Goal: Check status: Verify the current state of an ongoing process or item

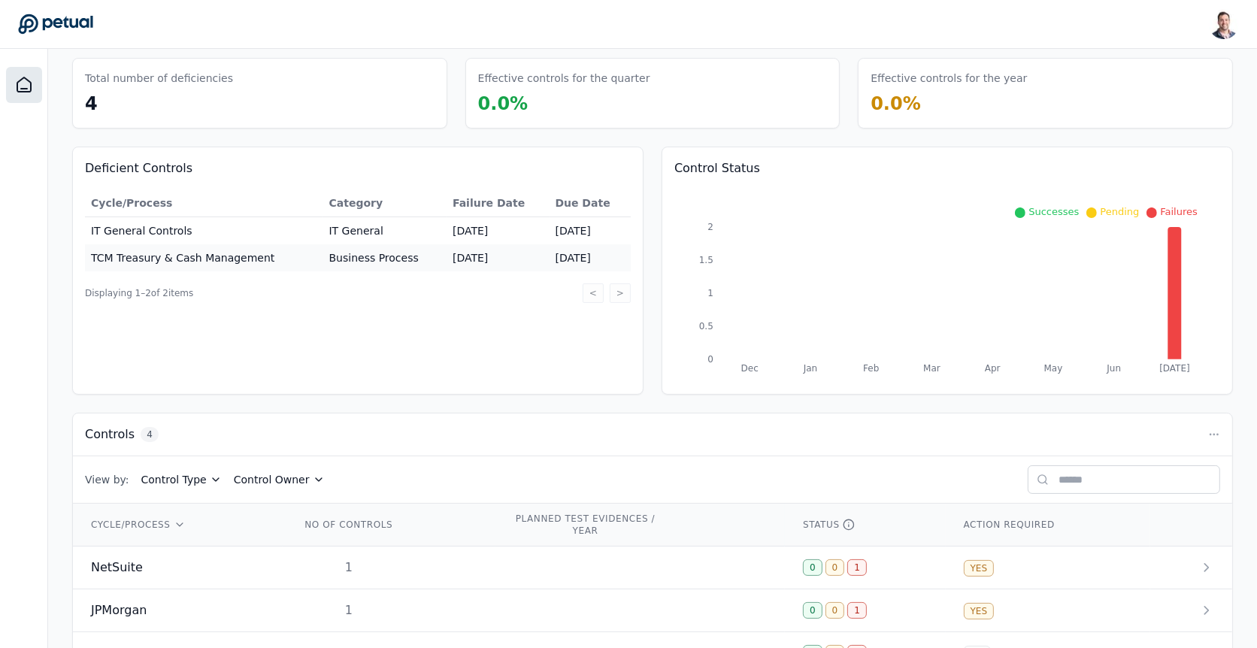
scroll to position [149, 0]
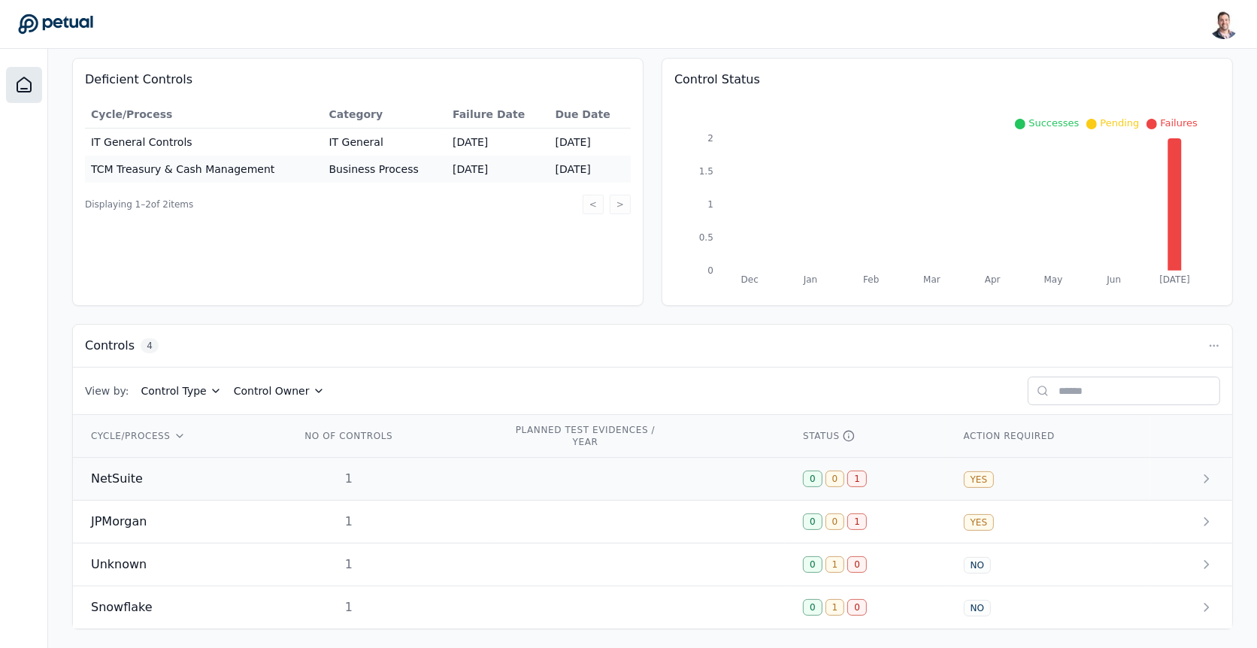
click at [384, 478] on div "1" at bounding box center [349, 479] width 96 height 18
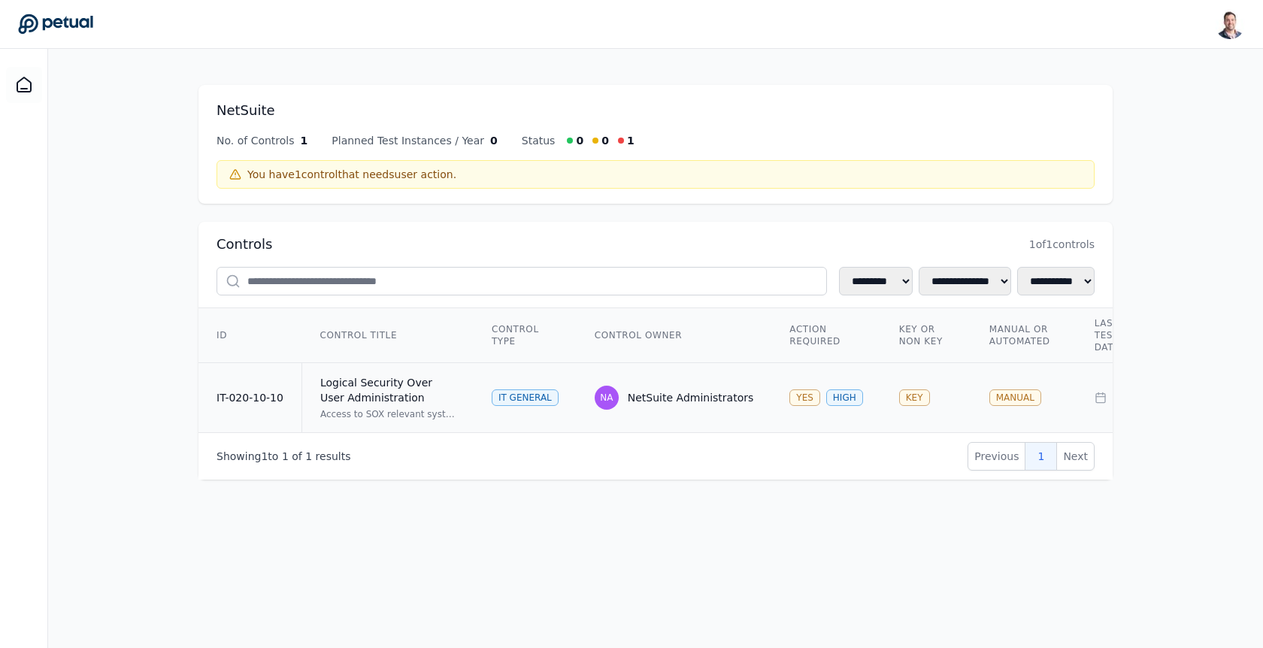
click at [385, 395] on div "Logical Security Over User Administration" at bounding box center [387, 390] width 135 height 30
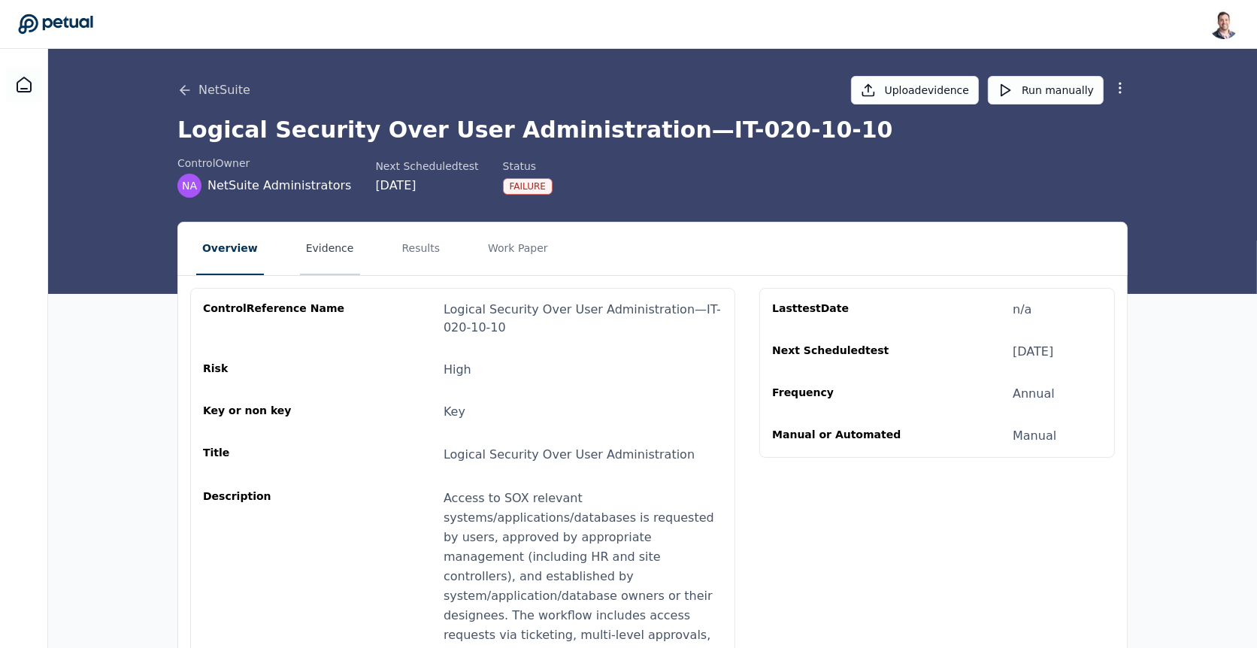
click at [310, 245] on button "Evidence" at bounding box center [330, 249] width 60 height 53
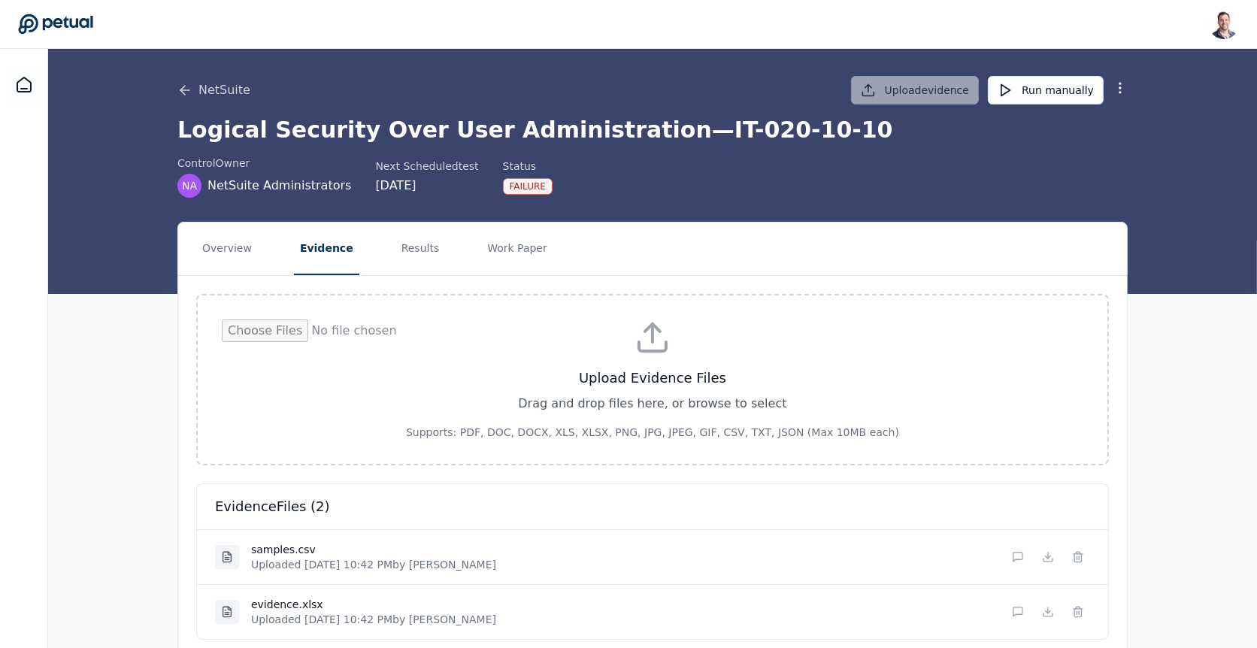
scroll to position [53, 0]
